Goal: Task Accomplishment & Management: Complete application form

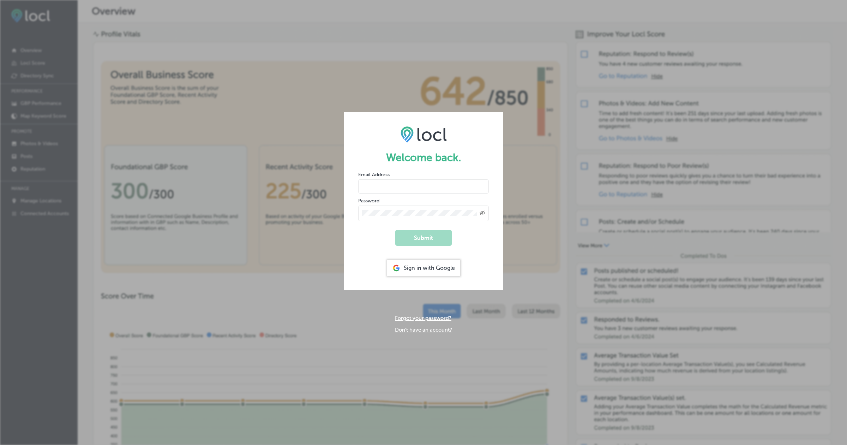
click at [417, 327] on link "Don't have an account?" at bounding box center [423, 330] width 57 height 6
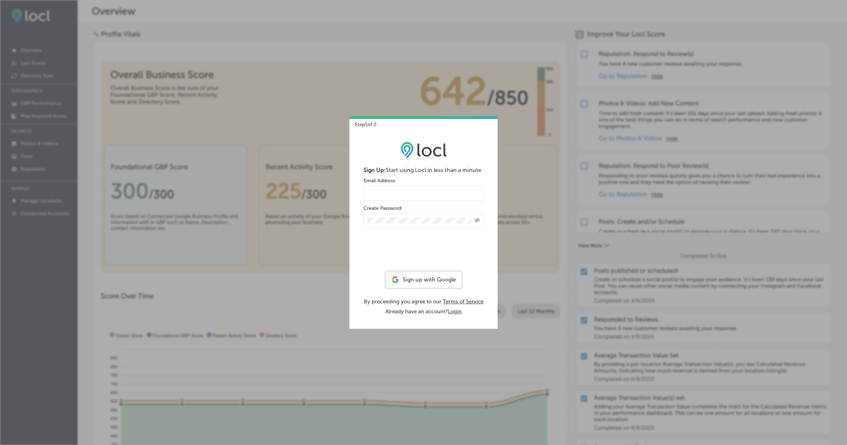
click at [406, 195] on input "email" at bounding box center [424, 193] width 120 height 16
click at [433, 193] on input "[EMAIL_ADDRESS][DOMAIN_NAME]" at bounding box center [424, 193] width 120 height 16
click at [477, 222] on div "Created with Sketch." at bounding box center [478, 220] width 6 height 6
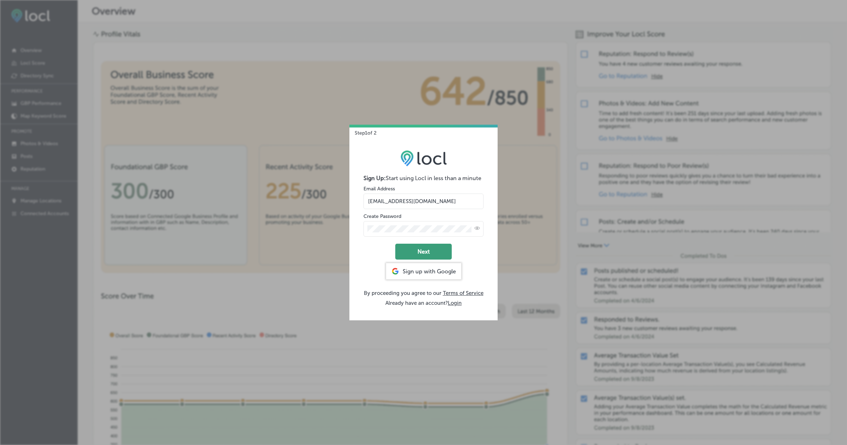
click at [427, 256] on button "Next" at bounding box center [423, 252] width 56 height 16
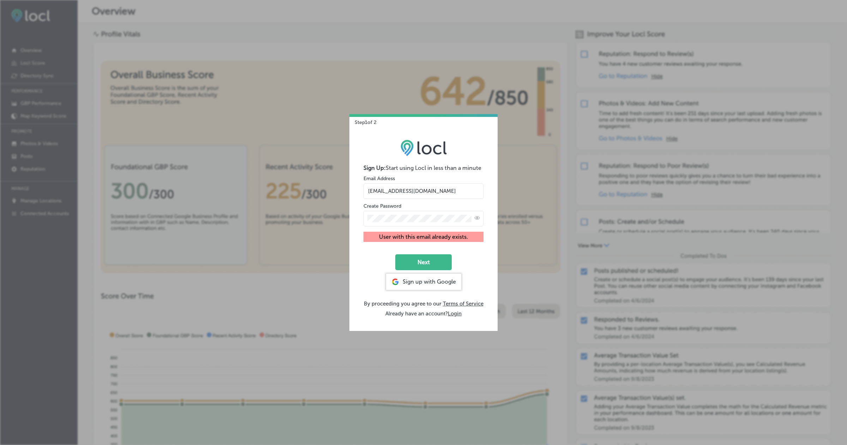
click at [432, 193] on input "[EMAIL_ADDRESS][DOMAIN_NAME]" at bounding box center [424, 191] width 120 height 16
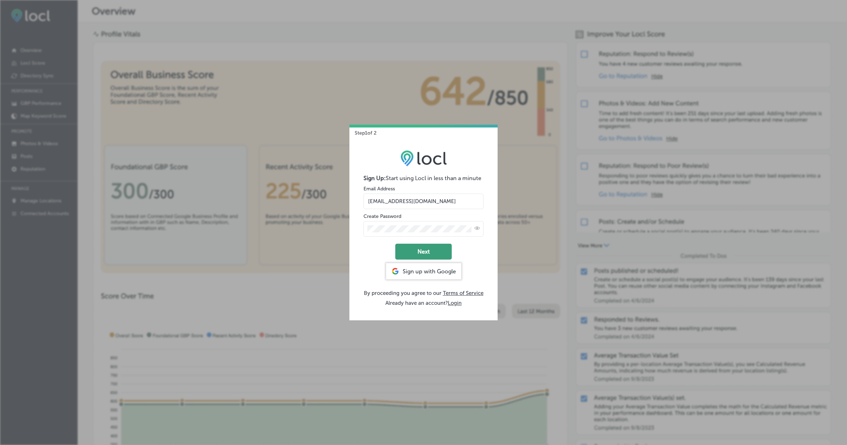
click at [429, 244] on button "Next" at bounding box center [423, 252] width 56 height 16
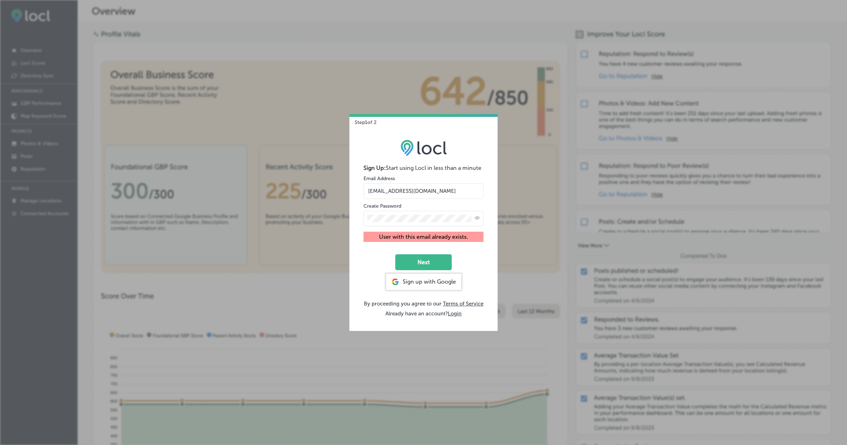
click at [431, 191] on input "[EMAIL_ADDRESS][DOMAIN_NAME]" at bounding box center [424, 191] width 120 height 16
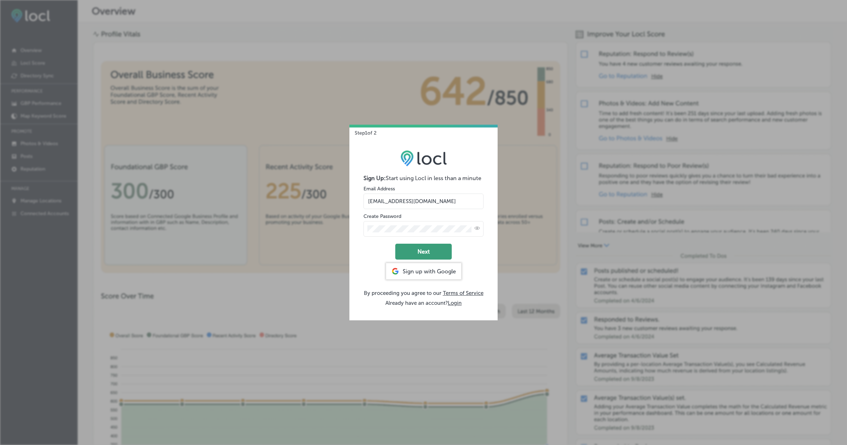
click at [431, 250] on button "Next" at bounding box center [423, 252] width 56 height 16
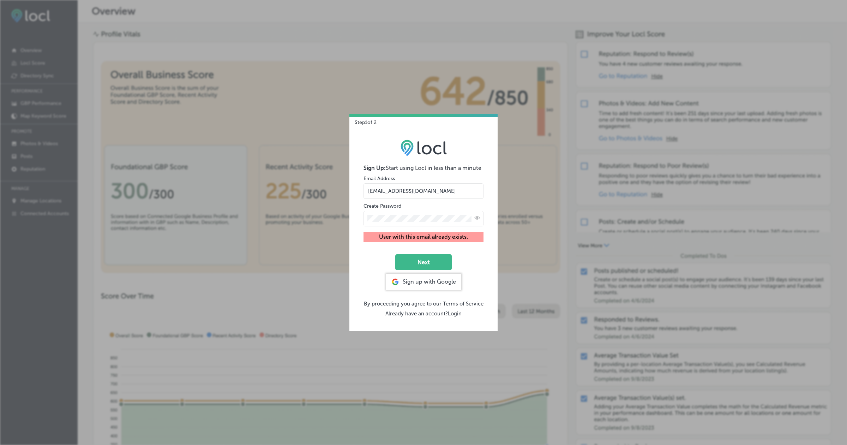
click at [427, 197] on input "[EMAIL_ADDRESS][DOMAIN_NAME]" at bounding box center [424, 191] width 120 height 16
click at [434, 192] on input "[EMAIL_ADDRESS][DOMAIN_NAME]" at bounding box center [424, 191] width 120 height 16
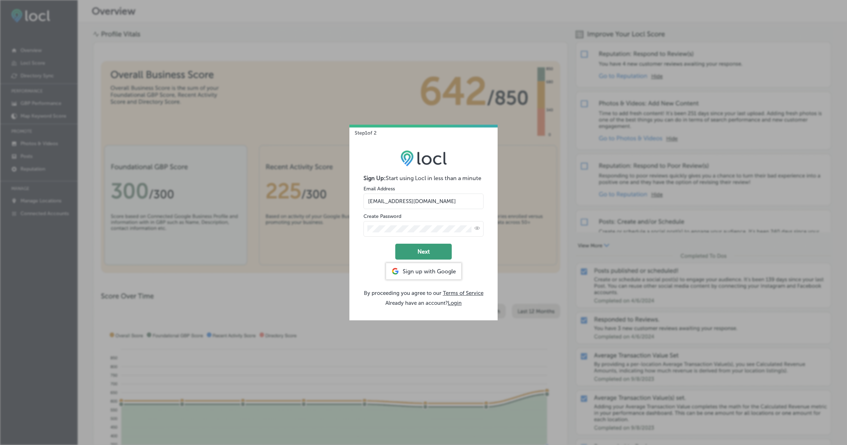
type input "[EMAIL_ADDRESS][DOMAIN_NAME]"
click at [423, 247] on button "Next" at bounding box center [423, 252] width 56 height 16
select select "US"
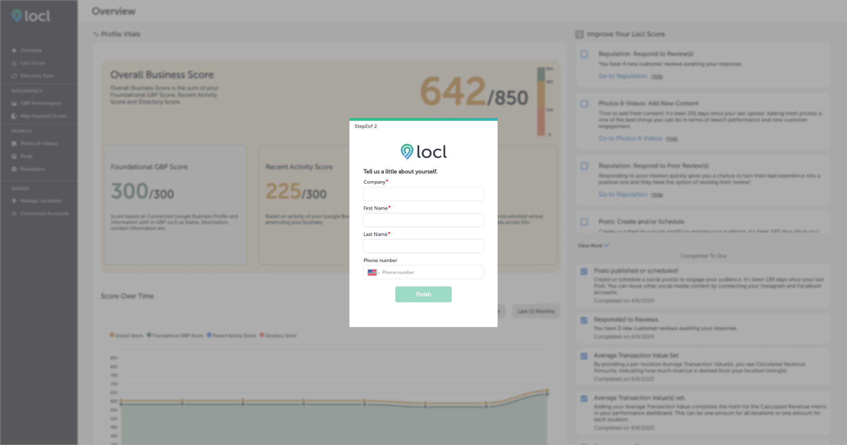
click at [425, 198] on input "name" at bounding box center [424, 194] width 120 height 14
type input "Esketchers"
click at [425, 217] on input "name" at bounding box center [424, 220] width 120 height 14
type input "h"
type input "Hira"
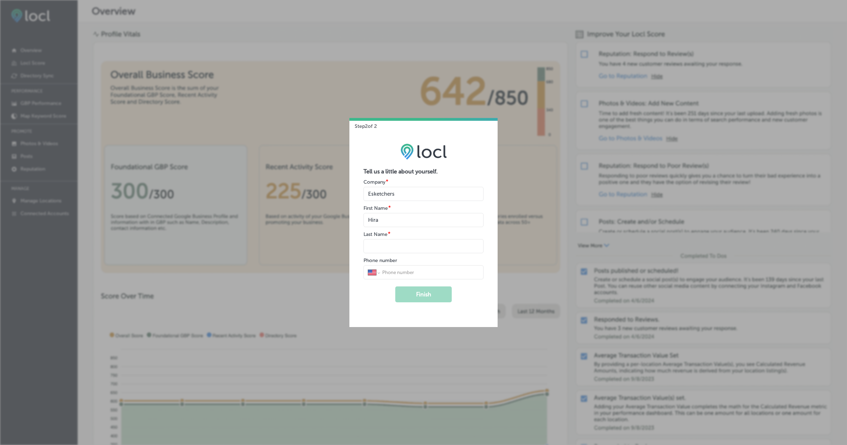
click at [371, 254] on form "Tell us a little about yourself. Company * First Name * Last Name * Phone numbe…" at bounding box center [424, 235] width 120 height 134
click at [372, 247] on input "name" at bounding box center [424, 246] width 120 height 14
type input "Tahir"
click at [431, 298] on button "Finish" at bounding box center [423, 294] width 56 height 16
